Goal: Task Accomplishment & Management: Use online tool/utility

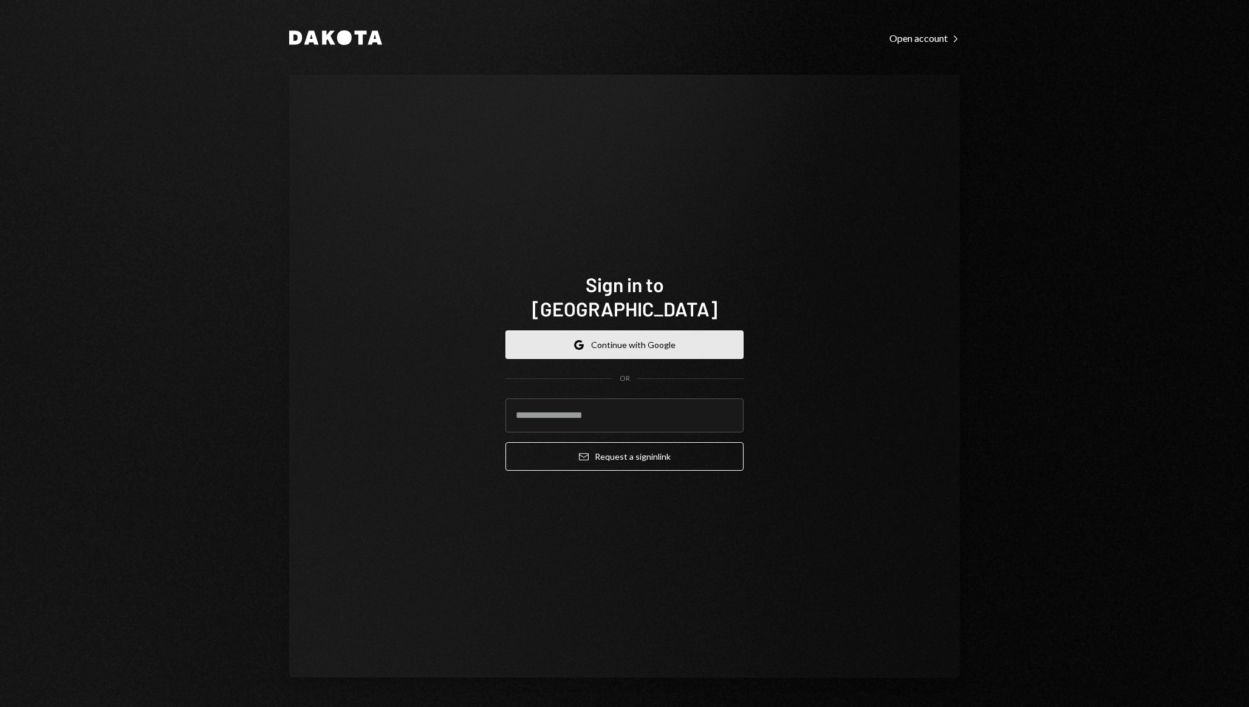
click at [603, 331] on button "Google Continue with Google" at bounding box center [625, 345] width 238 height 29
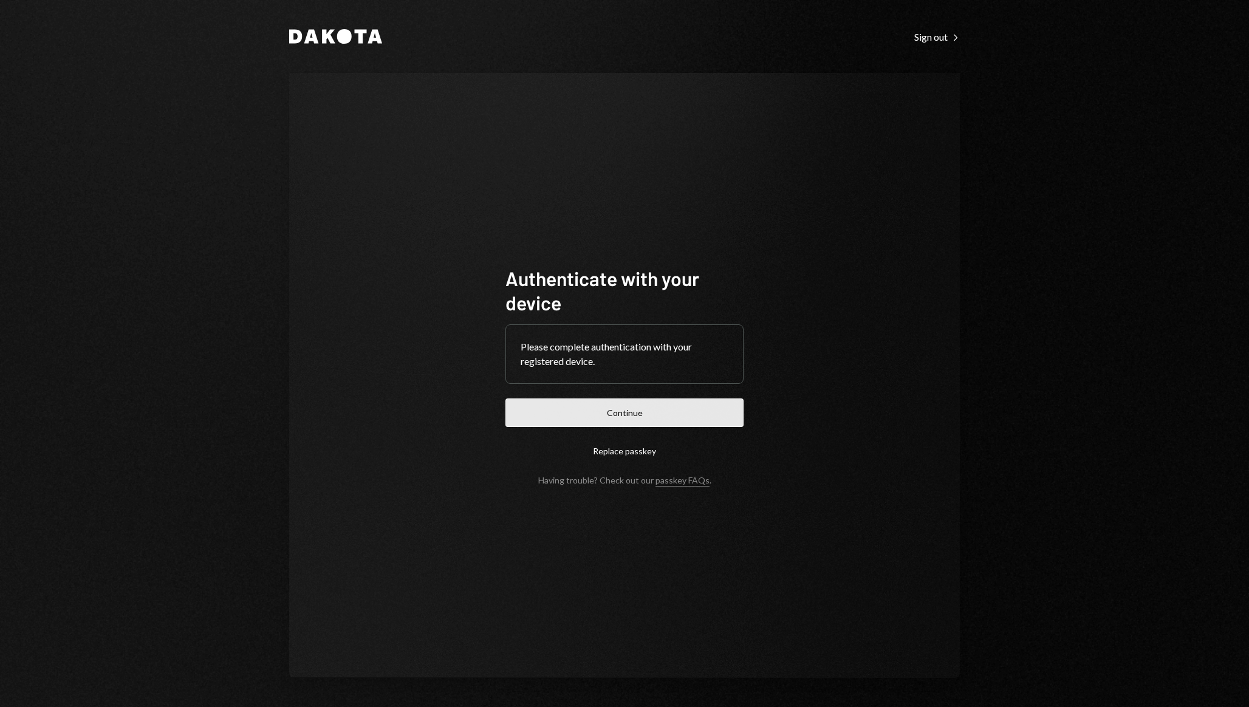
click at [623, 419] on button "Continue" at bounding box center [625, 413] width 238 height 29
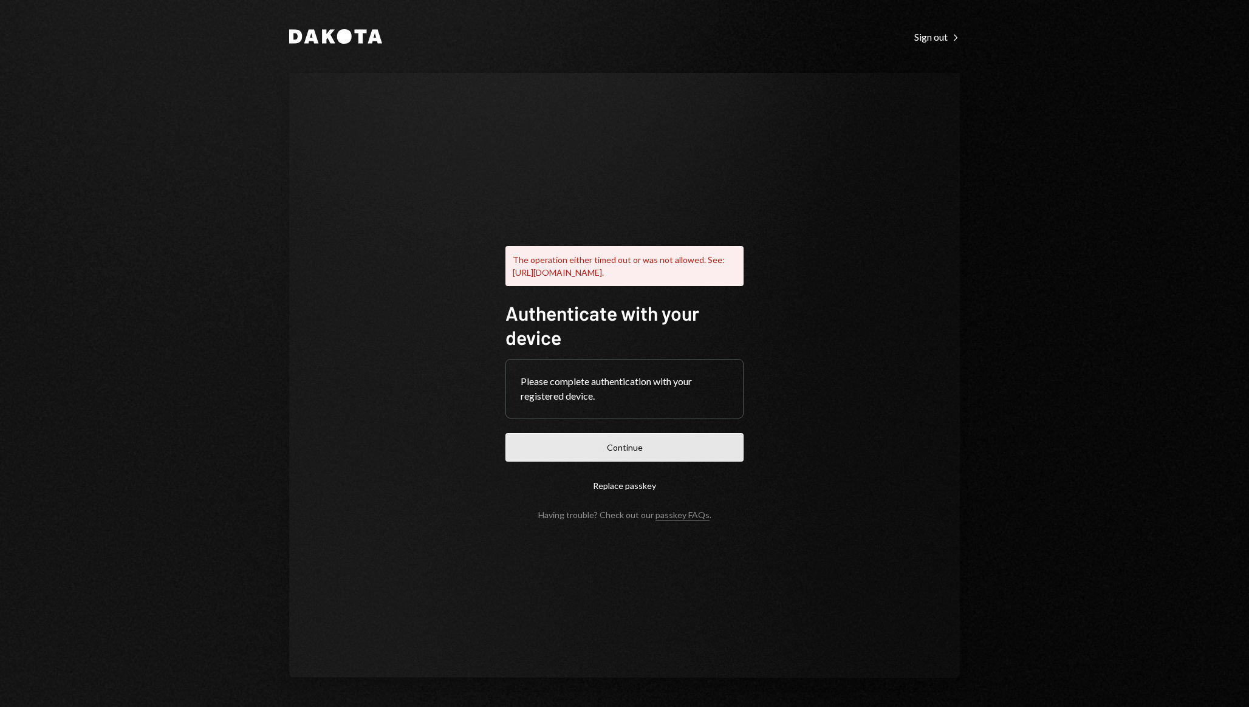
click at [660, 448] on button "Continue" at bounding box center [625, 447] width 238 height 29
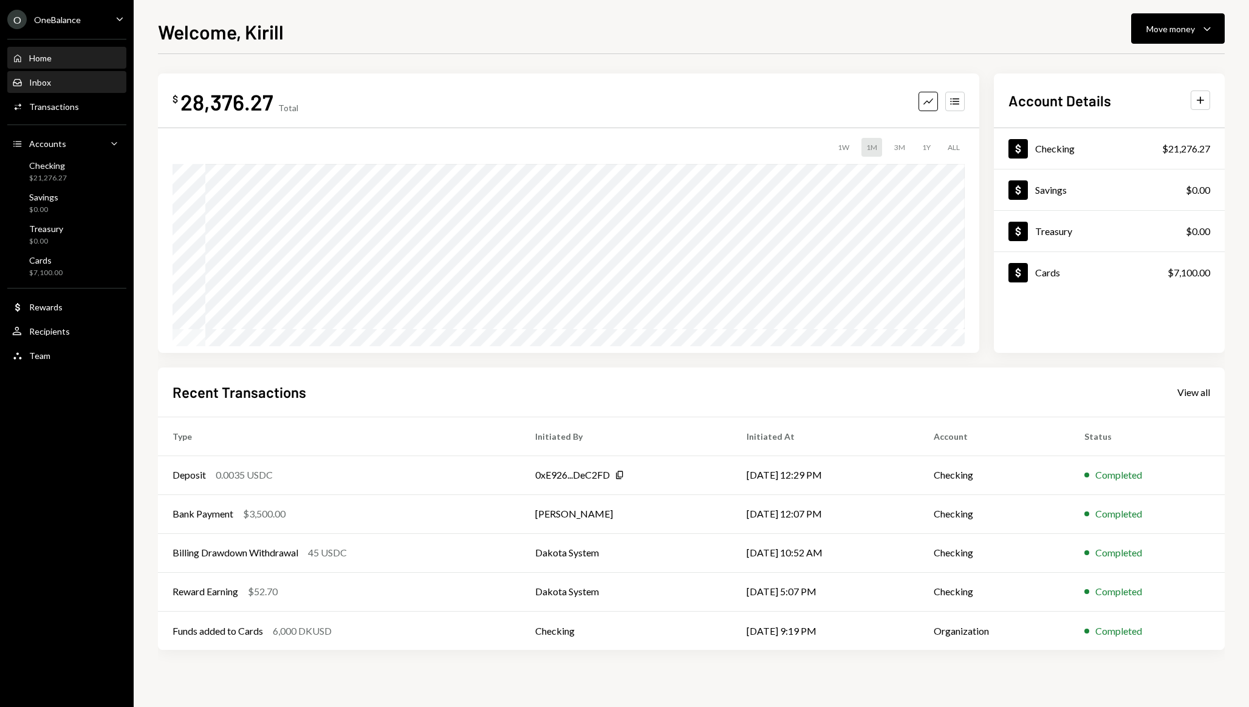
click at [58, 86] on div "Inbox Inbox" at bounding box center [66, 82] width 109 height 11
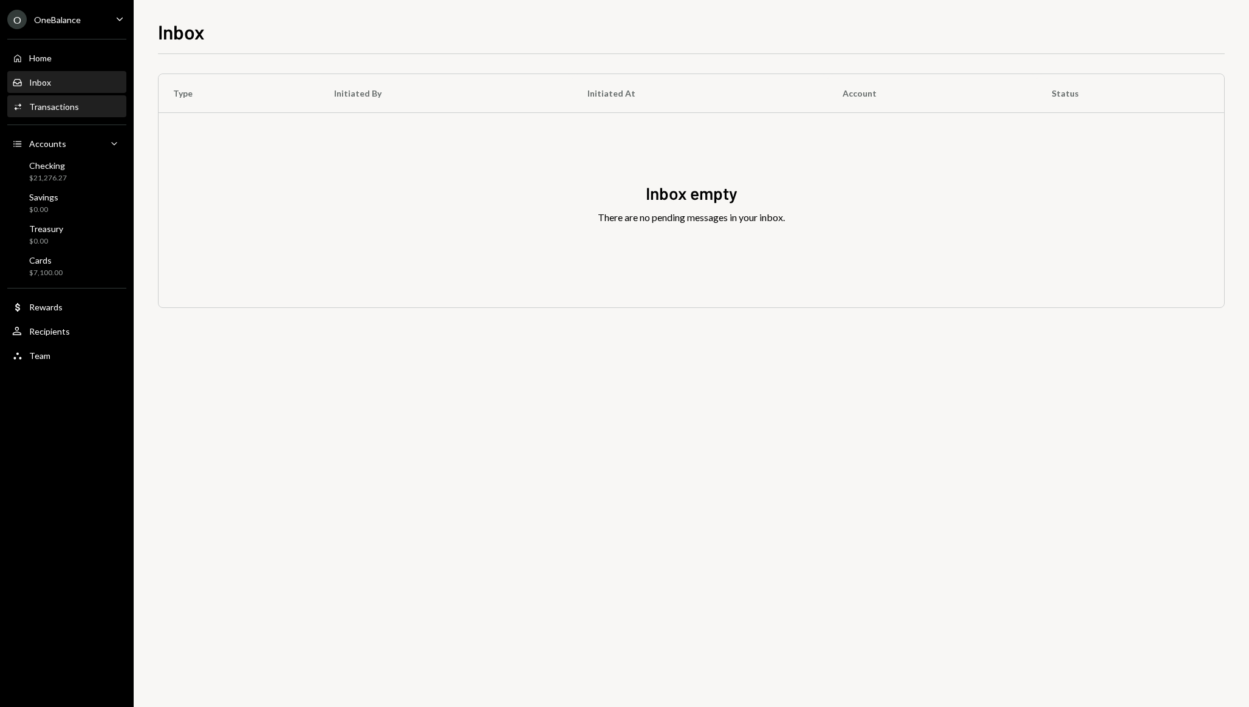
click at [58, 102] on div "Transactions" at bounding box center [54, 106] width 50 height 10
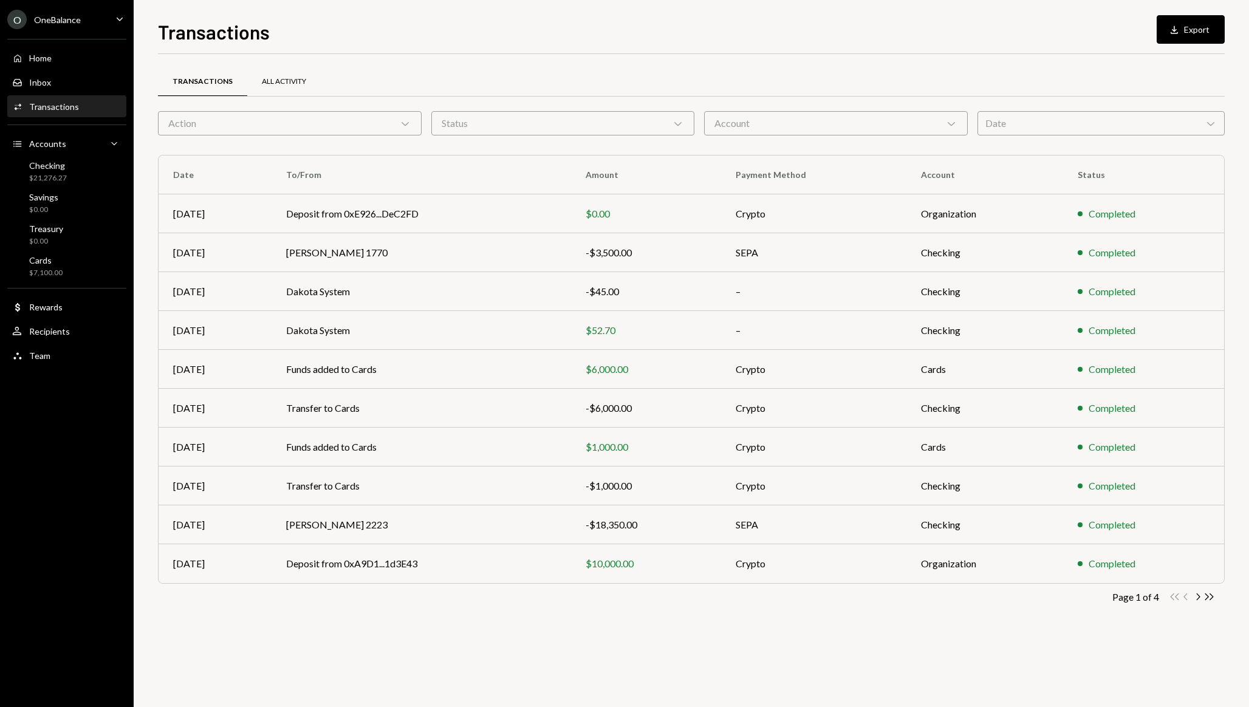
click at [290, 81] on div "All Activity" at bounding box center [284, 82] width 44 height 10
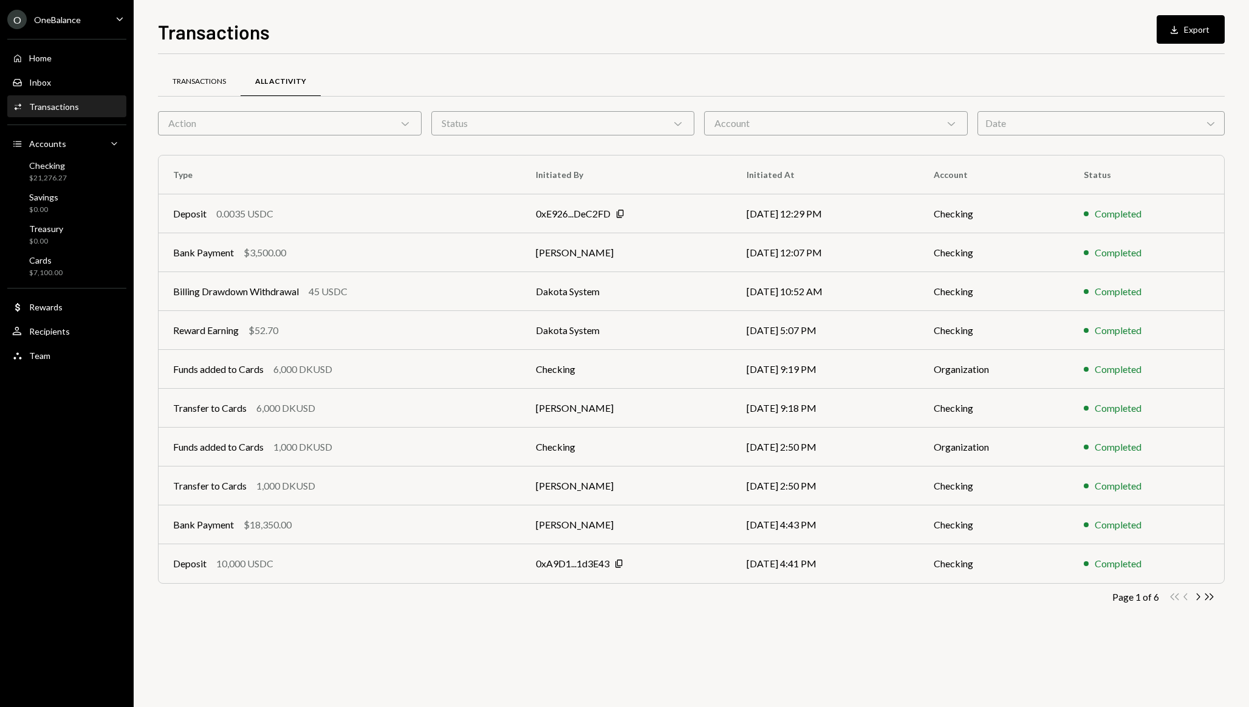
click at [194, 81] on div "Transactions" at bounding box center [199, 82] width 53 height 10
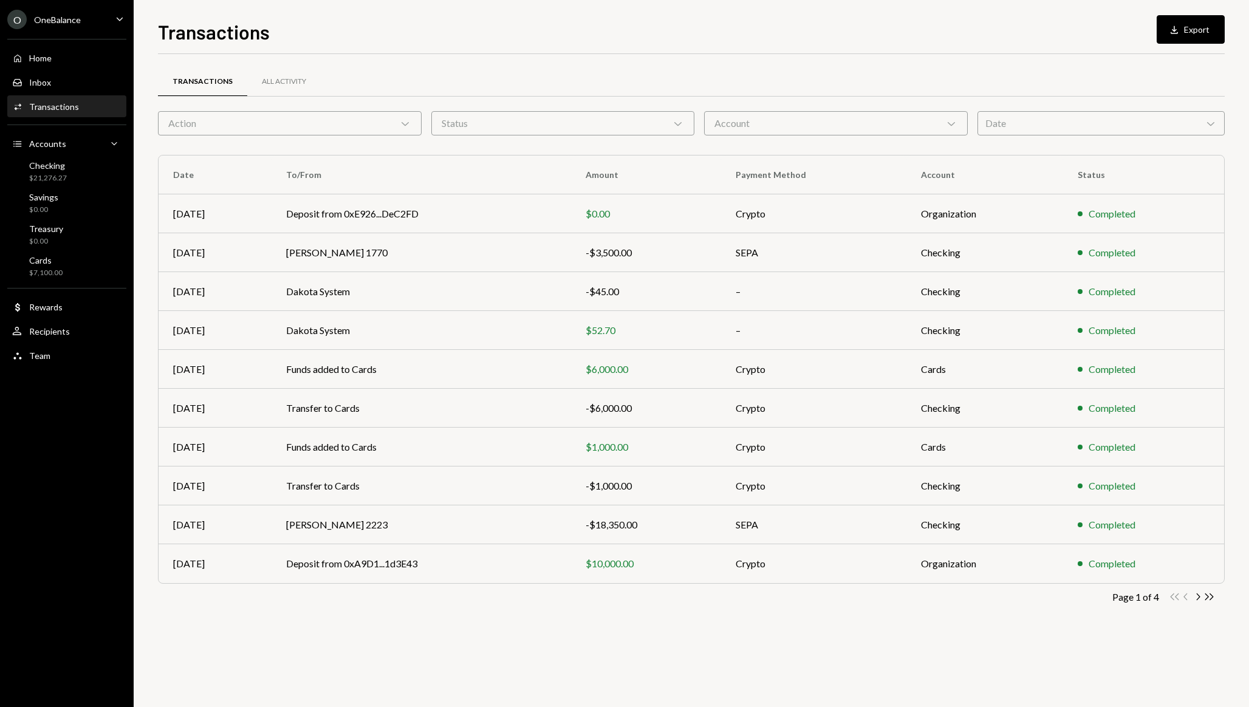
click at [360, 123] on div "Action Chevron Down" at bounding box center [290, 123] width 264 height 24
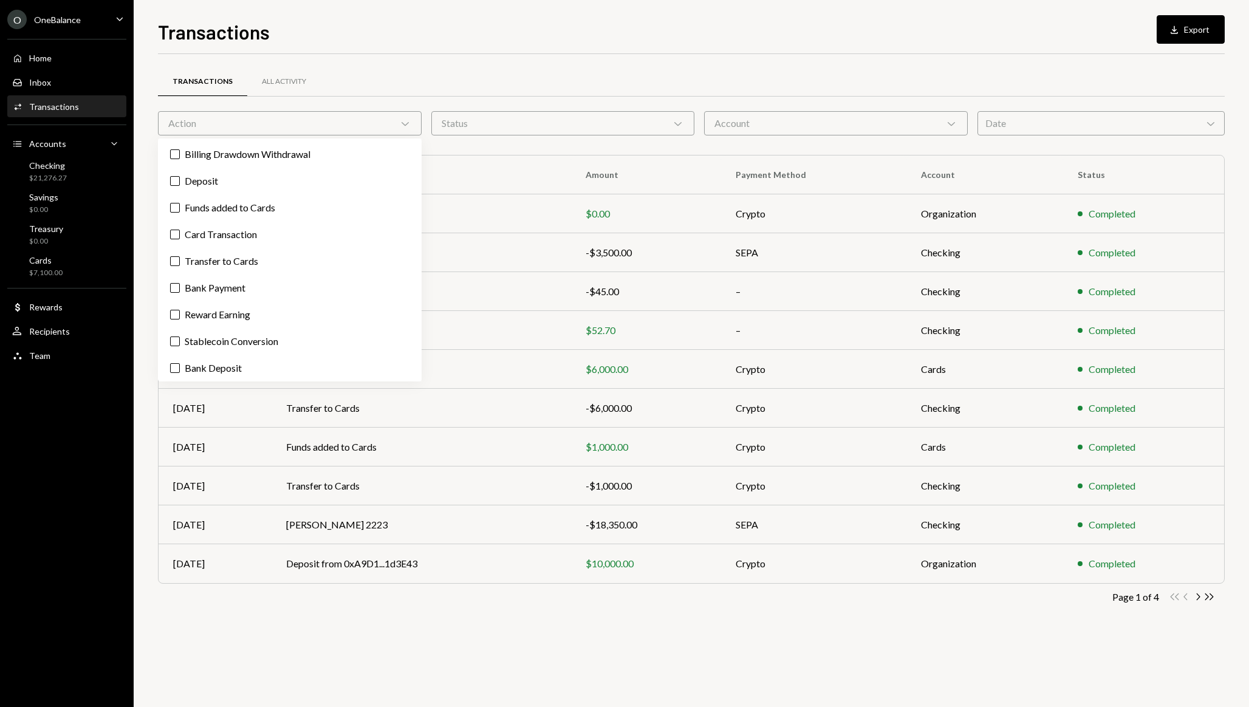
click at [522, 48] on div "Transactions Download Export Transactions All Activity Action Chevron Down Stat…" at bounding box center [691, 362] width 1067 height 690
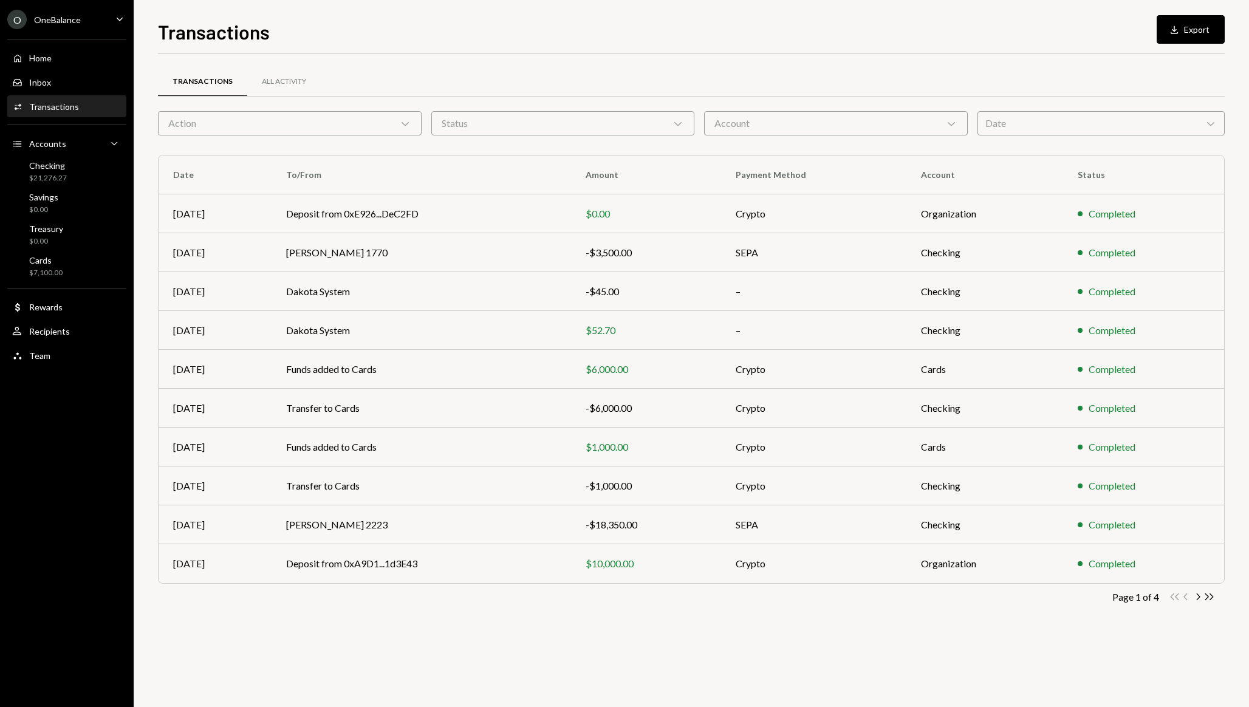
click at [1188, 4] on div "Transactions Download Export Transactions All Activity Action Chevron Down Stat…" at bounding box center [692, 353] width 1116 height 707
click at [1187, 21] on button "Download Export" at bounding box center [1191, 29] width 68 height 29
